Goal: Information Seeking & Learning: Learn about a topic

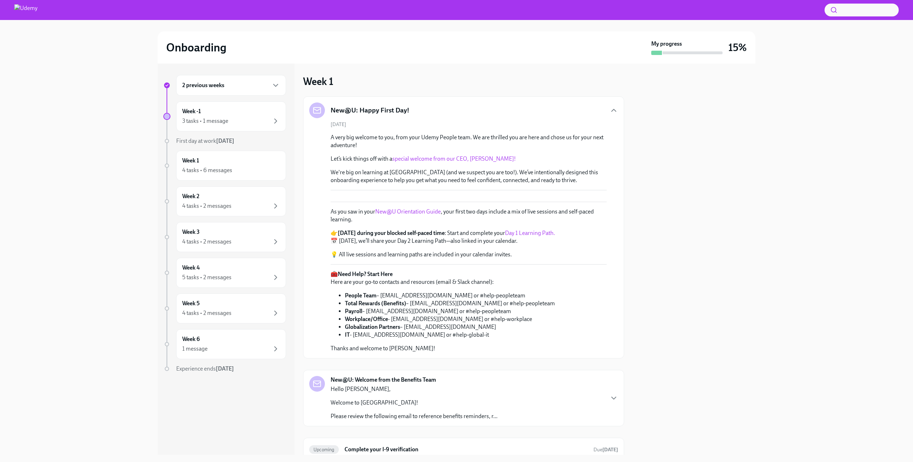
scroll to position [808, 0]
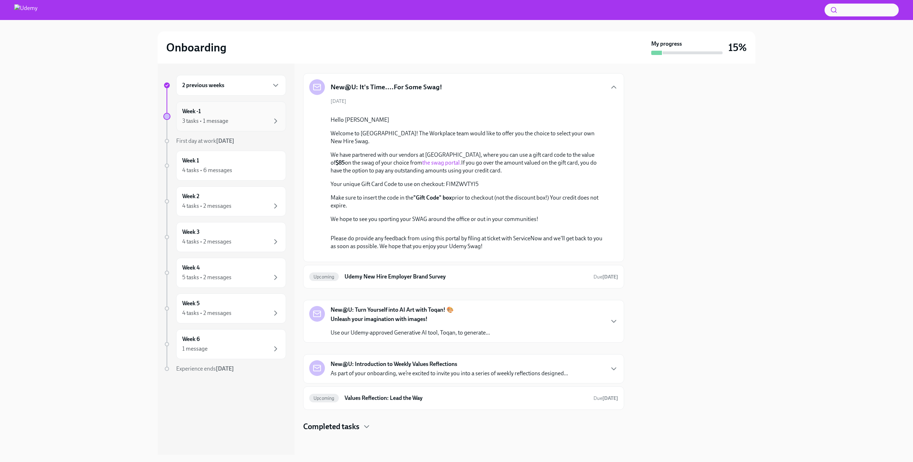
click at [232, 116] on div "Week -1 3 tasks • 1 message" at bounding box center [231, 116] width 98 height 18
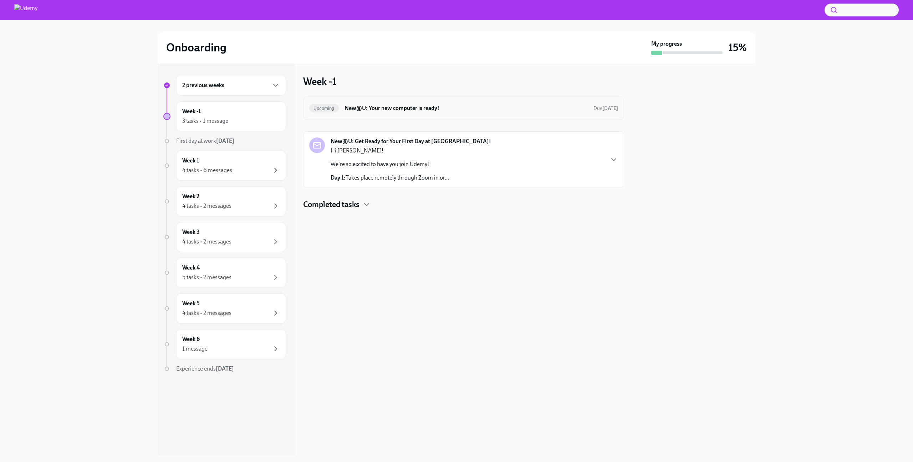
click at [405, 107] on h6 "New@U: Your new computer is ready!" at bounding box center [466, 108] width 243 height 8
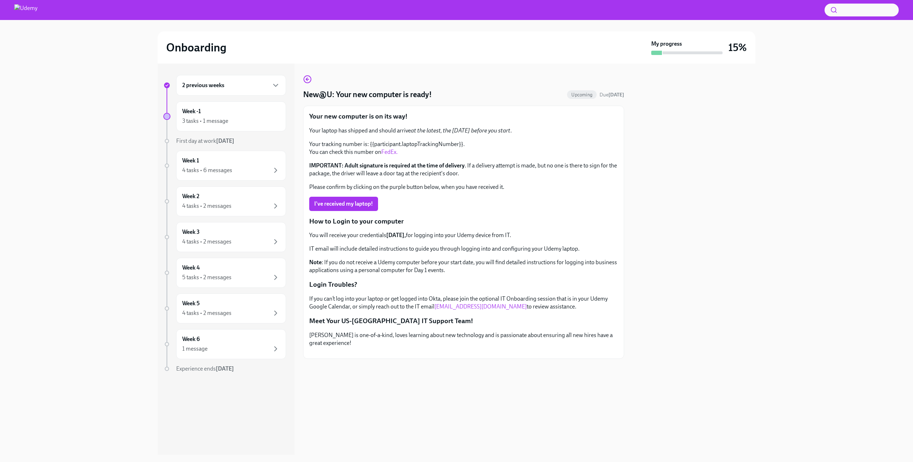
click at [227, 85] on div "2 previous weeks" at bounding box center [231, 85] width 98 height 9
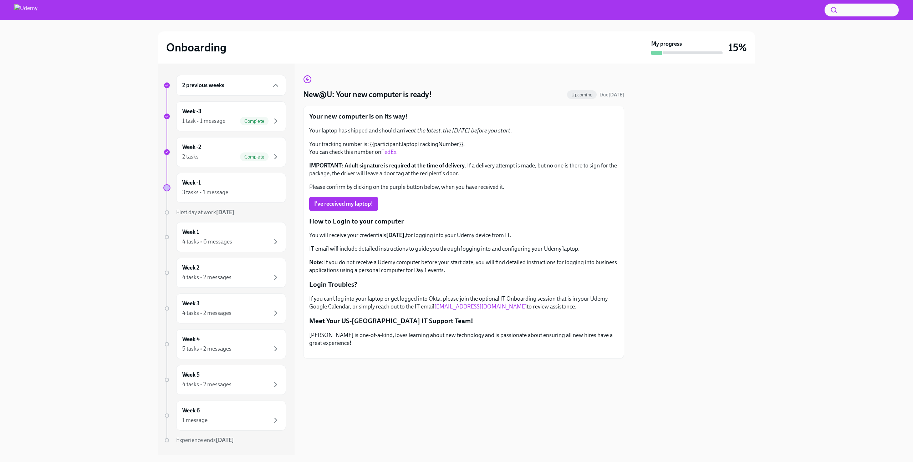
click at [389, 151] on link "FedEx." at bounding box center [389, 151] width 16 height 7
click at [240, 187] on div "Week -1 3 tasks • 1 message" at bounding box center [231, 188] width 98 height 18
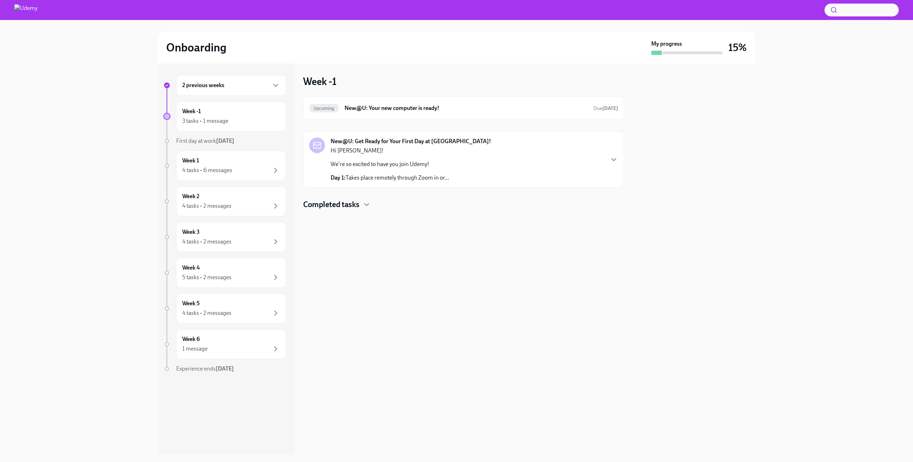
click at [412, 163] on p "We're so excited to have you join Udemy!" at bounding box center [390, 164] width 118 height 8
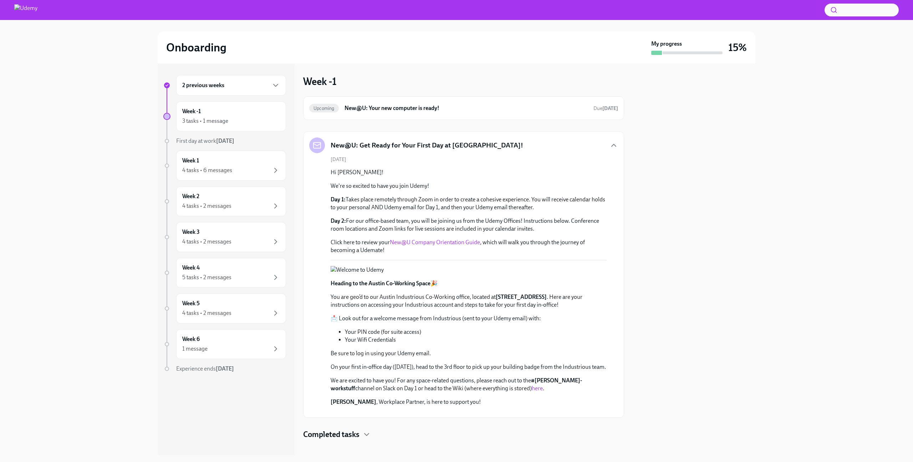
click at [459, 243] on link "New@U Company Orientation Guide" at bounding box center [435, 242] width 90 height 7
